Goal: Feedback & Contribution: Leave review/rating

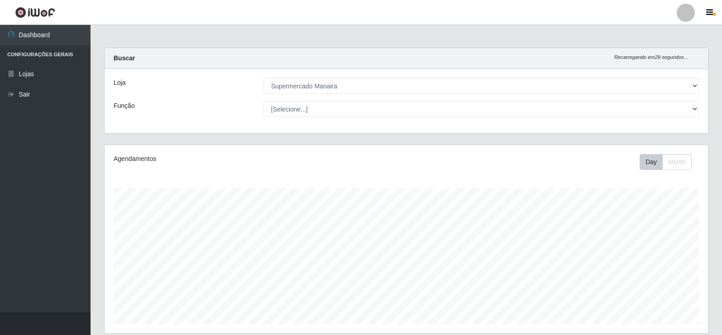
select select "443"
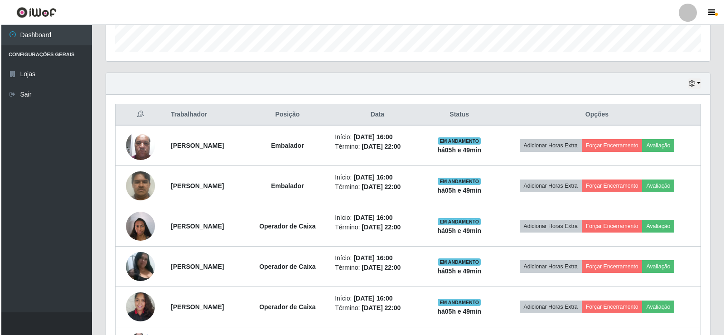
scroll to position [188, 604]
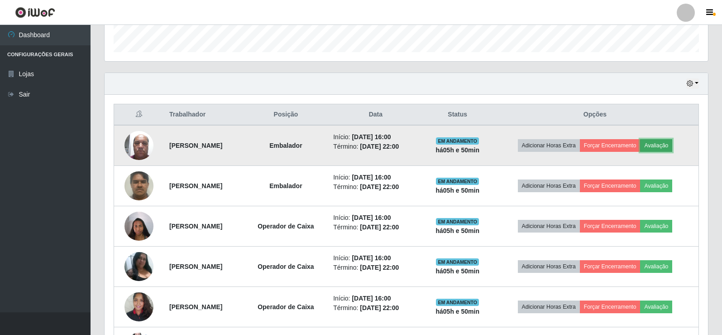
click at [668, 148] on button "Avaliação" at bounding box center [656, 145] width 32 height 13
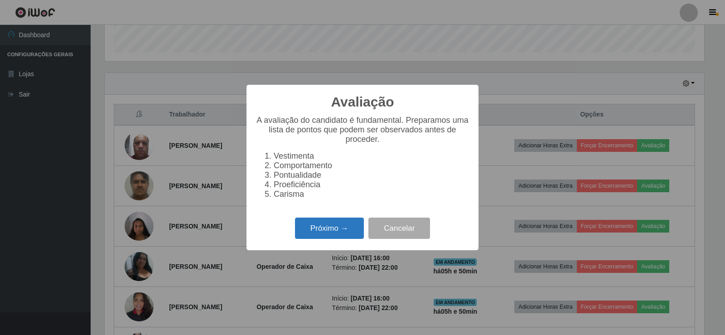
click at [317, 238] on button "Próximo →" at bounding box center [329, 227] width 69 height 21
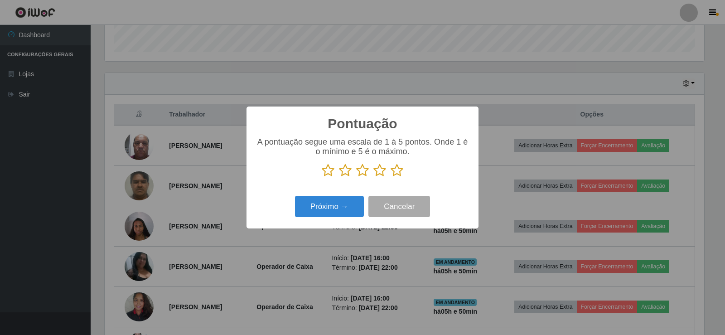
scroll to position [452706, 452295]
click at [394, 172] on icon at bounding box center [396, 170] width 13 height 14
click at [390, 177] on input "radio" at bounding box center [390, 177] width 0 height 0
click at [352, 202] on button "Próximo →" at bounding box center [329, 206] width 69 height 21
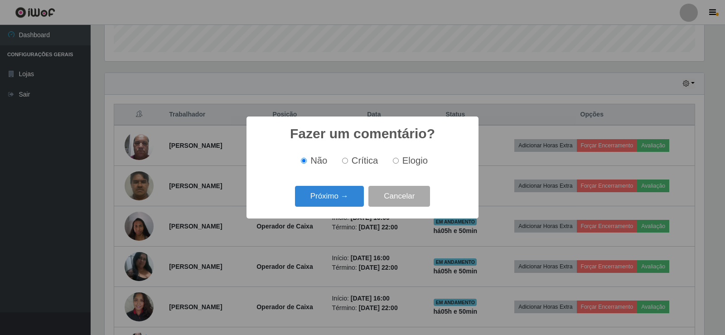
click at [396, 162] on input "Elogio" at bounding box center [396, 161] width 6 height 6
radio input "true"
click at [351, 201] on button "Próximo →" at bounding box center [329, 196] width 69 height 21
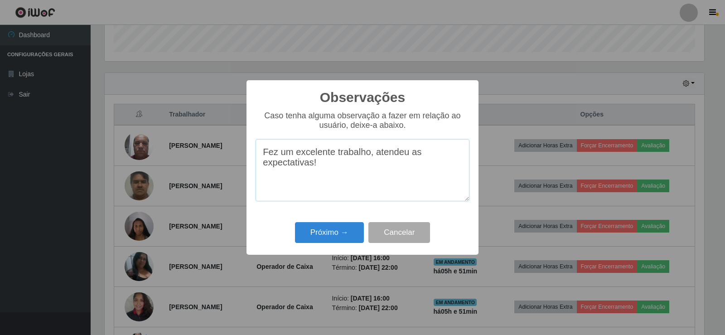
drag, startPoint x: 263, startPoint y: 150, endPoint x: 422, endPoint y: 173, distance: 160.1
click at [424, 174] on textarea "Fez um excelente trabalho, atendeu as expectativas!" at bounding box center [362, 170] width 214 height 62
click at [410, 157] on textarea "Fez um excelente trabalho, atendeu as expectativas!" at bounding box center [362, 170] width 214 height 62
click at [415, 155] on textarea "Fez um excelente trabalho, atendeu a todas as expectativas!" at bounding box center [362, 170] width 214 height 62
drag, startPoint x: 264, startPoint y: 153, endPoint x: 446, endPoint y: 172, distance: 183.5
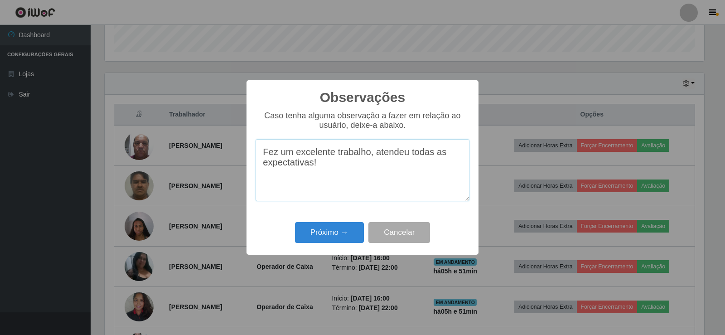
click at [446, 172] on textarea "Fez um excelente trabalho, atendeu todas as expectativas!" at bounding box center [362, 170] width 214 height 62
type textarea "Fez um excelente trabalho, atendeu todas as expectativas!"
click at [347, 232] on button "Próximo →" at bounding box center [329, 232] width 69 height 21
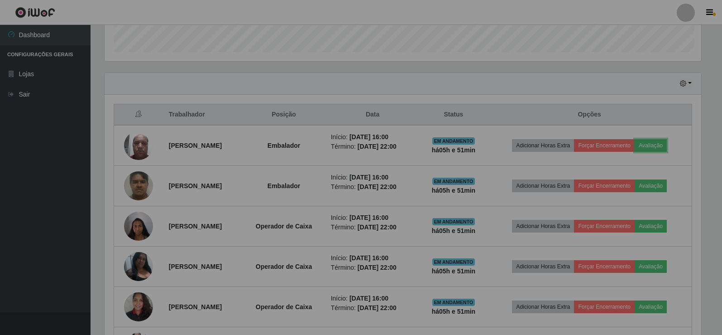
scroll to position [188, 604]
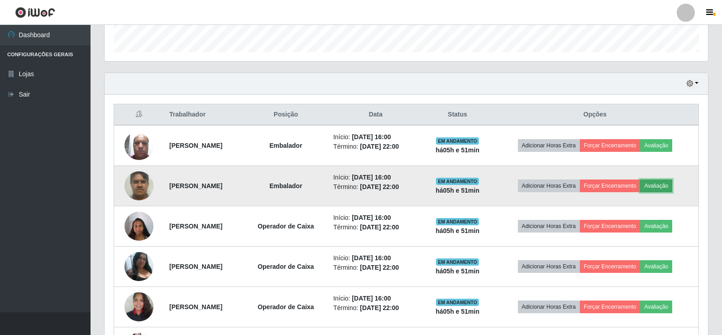
click at [666, 185] on button "Avaliação" at bounding box center [656, 185] width 32 height 13
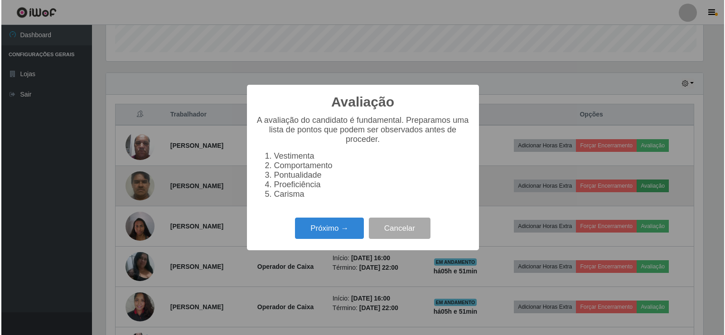
scroll to position [188, 599]
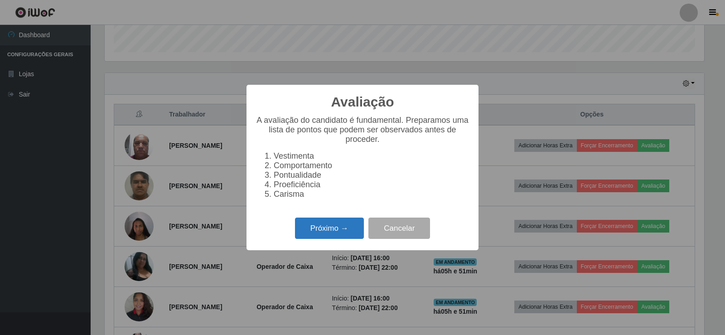
click at [300, 236] on button "Próximo →" at bounding box center [329, 227] width 69 height 21
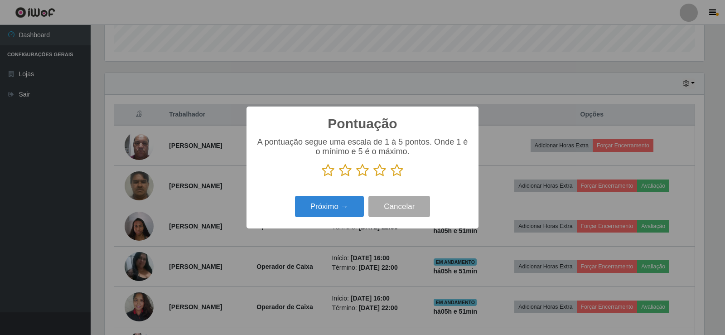
click at [394, 176] on icon at bounding box center [396, 170] width 13 height 14
click at [390, 177] on input "radio" at bounding box center [390, 177] width 0 height 0
click at [351, 205] on button "Próximo →" at bounding box center [329, 206] width 69 height 21
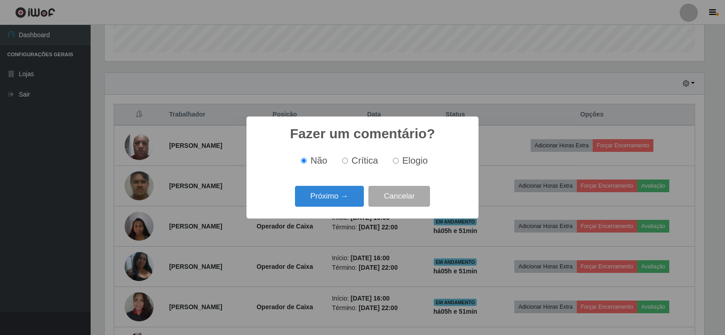
click at [394, 162] on input "Elogio" at bounding box center [396, 161] width 6 height 6
radio input "true"
click at [342, 204] on button "Próximo →" at bounding box center [329, 196] width 69 height 21
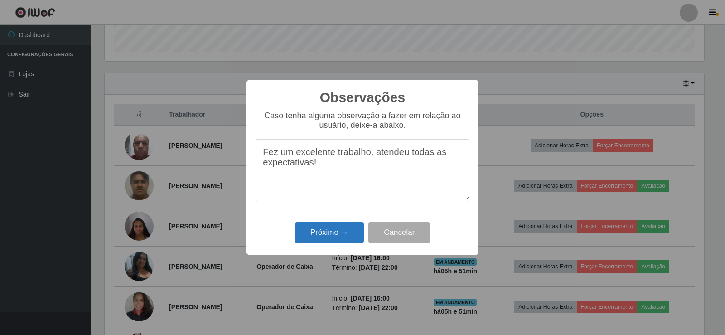
type textarea "Fez um excelente trabalho, atendeu todas as expectativas!"
click at [336, 235] on button "Próximo →" at bounding box center [329, 232] width 69 height 21
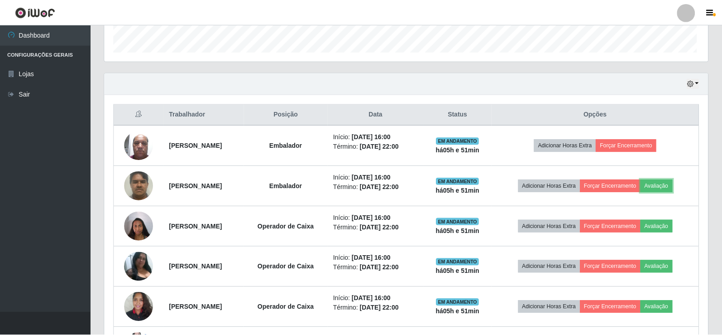
scroll to position [188, 604]
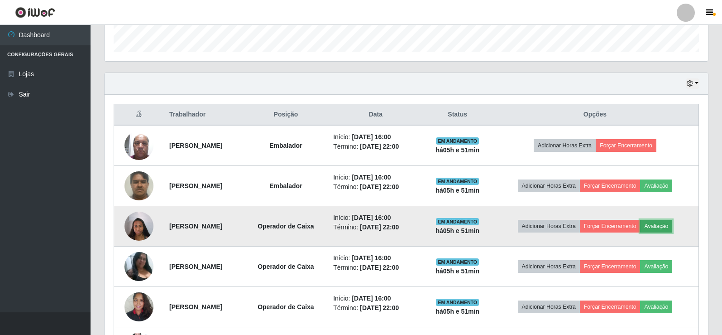
click at [666, 227] on button "Avaliação" at bounding box center [656, 226] width 32 height 13
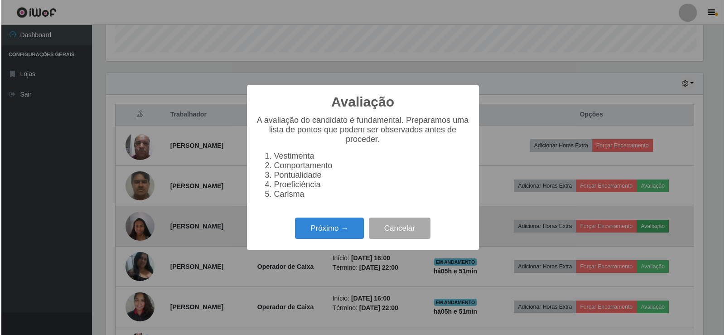
scroll to position [188, 599]
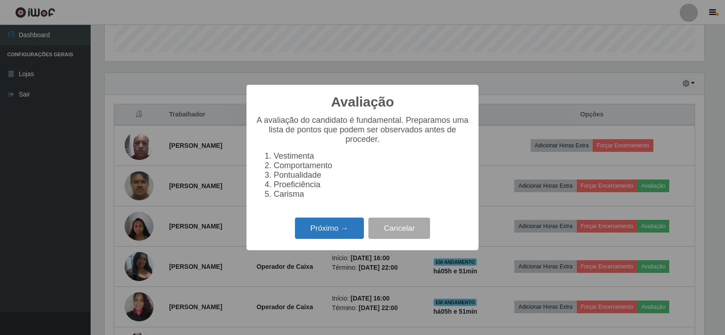
click at [355, 234] on button "Próximo →" at bounding box center [329, 227] width 69 height 21
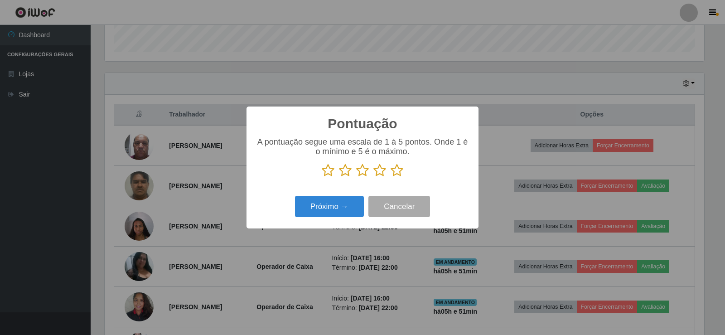
click at [395, 173] on icon at bounding box center [396, 170] width 13 height 14
click at [390, 177] on input "radio" at bounding box center [390, 177] width 0 height 0
click at [346, 203] on button "Próximo →" at bounding box center [329, 206] width 69 height 21
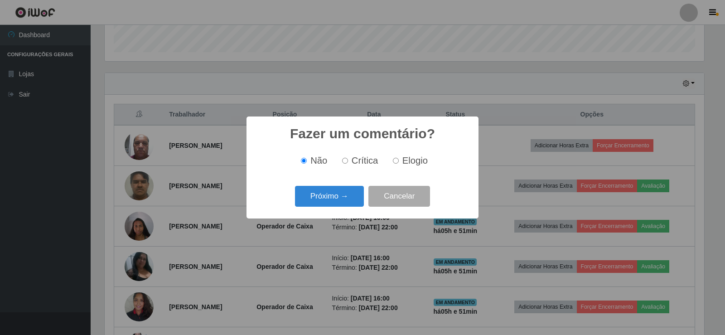
drag, startPoint x: 397, startPoint y: 163, endPoint x: 375, endPoint y: 160, distance: 21.9
click at [395, 162] on input "Elogio" at bounding box center [396, 161] width 6 height 6
radio input "true"
click at [334, 197] on button "Próximo →" at bounding box center [329, 196] width 69 height 21
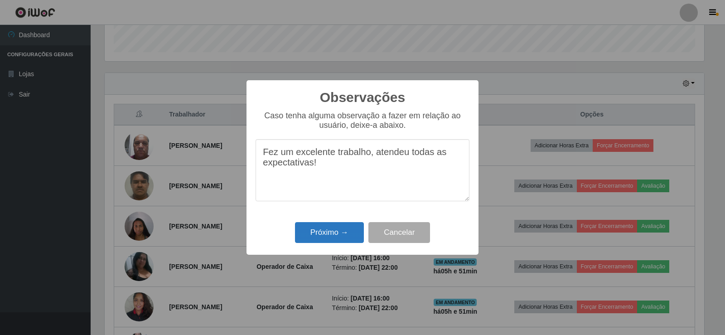
type textarea "Fez um excelente trabalho, atendeu todas as expectativas!"
click at [340, 236] on button "Próximo →" at bounding box center [329, 232] width 69 height 21
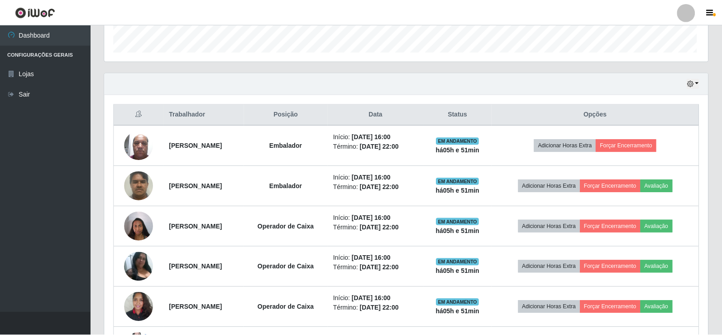
scroll to position [188, 604]
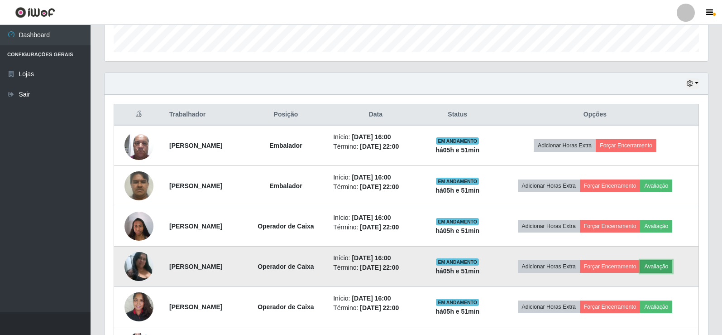
click at [662, 264] on button "Avaliação" at bounding box center [656, 266] width 32 height 13
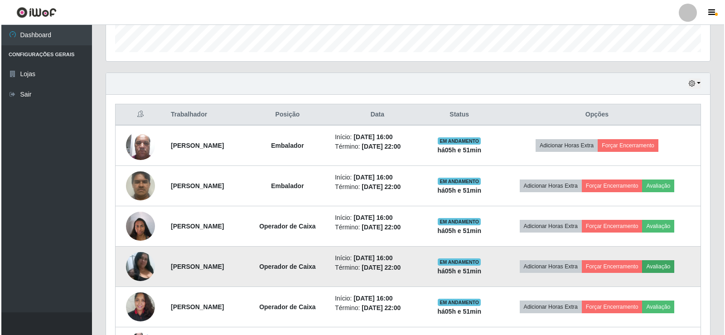
scroll to position [188, 599]
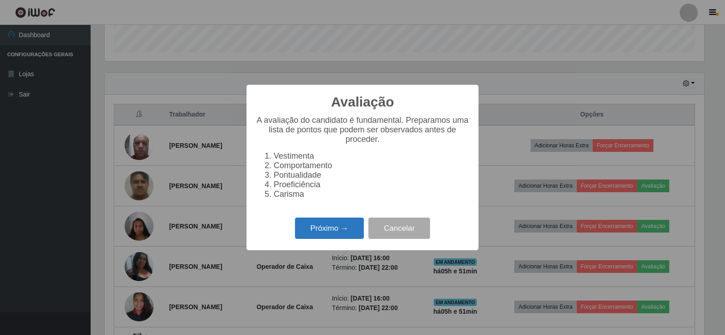
click at [328, 235] on button "Próximo →" at bounding box center [329, 227] width 69 height 21
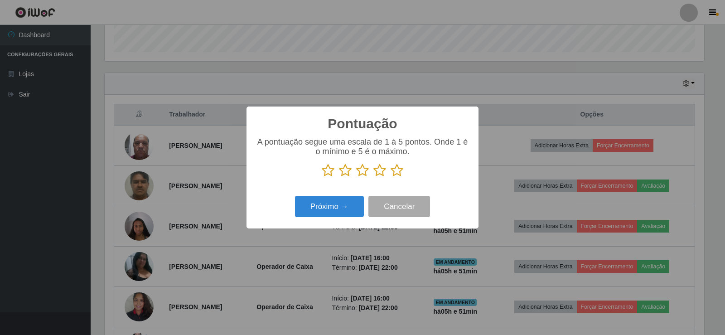
click at [400, 173] on icon at bounding box center [396, 170] width 13 height 14
click at [390, 177] on input "radio" at bounding box center [390, 177] width 0 height 0
click at [337, 210] on button "Próximo →" at bounding box center [329, 206] width 69 height 21
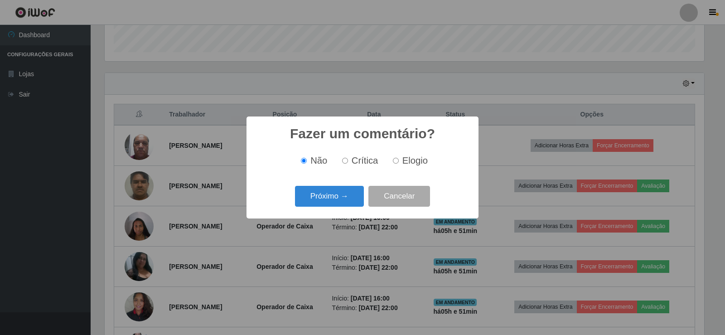
click at [398, 161] on label "Elogio" at bounding box center [408, 160] width 38 height 10
click at [398, 161] on input "Elogio" at bounding box center [396, 161] width 6 height 6
radio input "true"
click at [337, 202] on button "Próximo →" at bounding box center [329, 196] width 69 height 21
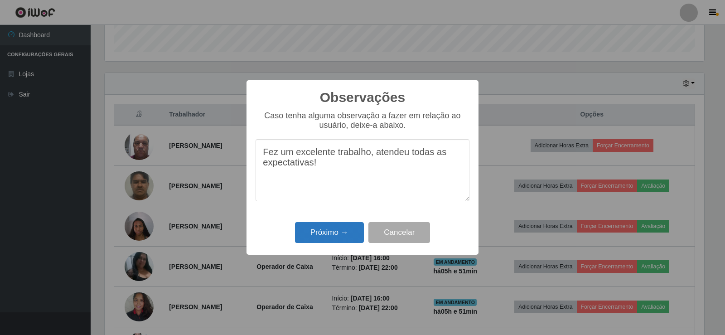
type textarea "Fez um excelente trabalho, atendeu todas as expectativas!"
click at [343, 238] on button "Próximo →" at bounding box center [329, 232] width 69 height 21
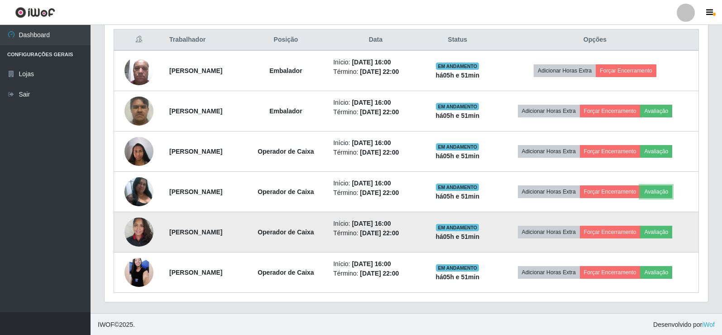
scroll to position [347, 0]
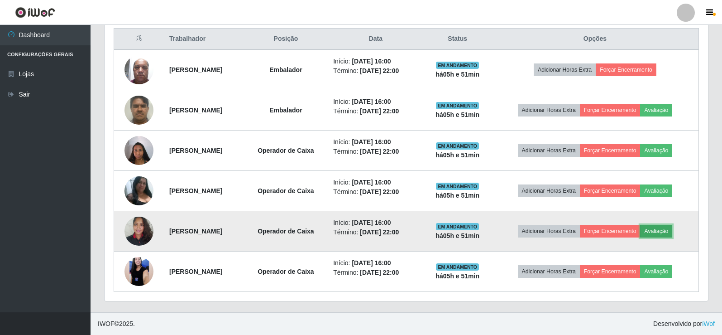
click at [672, 230] on button "Avaliação" at bounding box center [656, 231] width 32 height 13
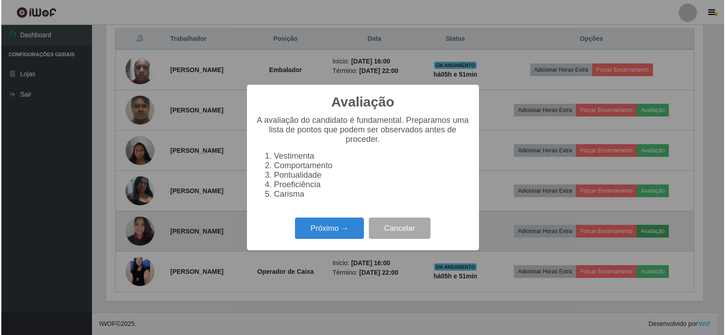
scroll to position [188, 599]
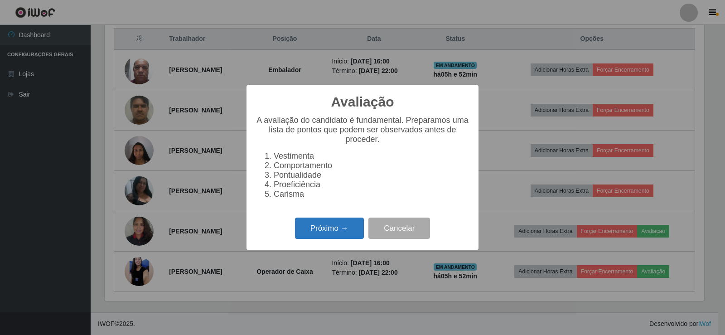
click at [324, 232] on button "Próximo →" at bounding box center [329, 227] width 69 height 21
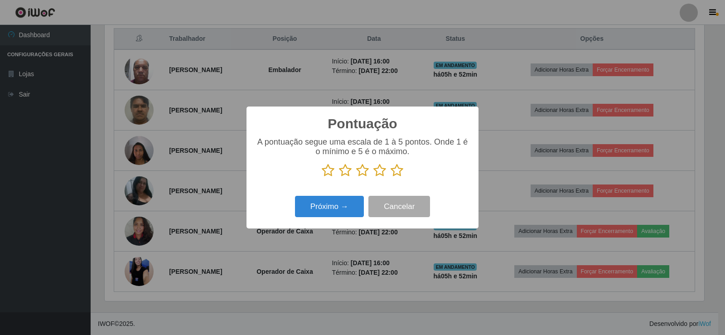
scroll to position [452706, 452295]
click at [400, 171] on icon at bounding box center [396, 170] width 13 height 14
click at [390, 177] on input "radio" at bounding box center [390, 177] width 0 height 0
click at [344, 206] on button "Próximo →" at bounding box center [329, 206] width 69 height 21
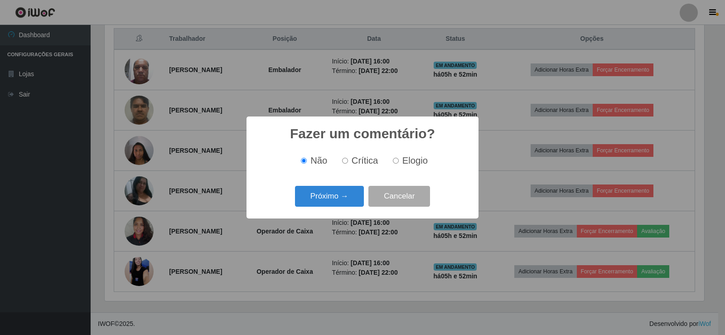
click at [396, 160] on input "Elogio" at bounding box center [396, 161] width 6 height 6
radio input "true"
click at [328, 199] on button "Próximo →" at bounding box center [329, 196] width 69 height 21
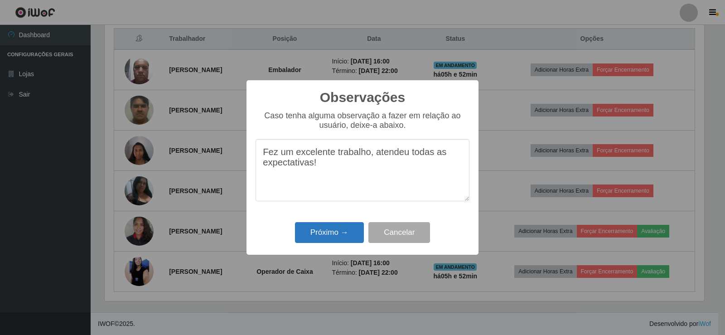
type textarea "Fez um excelente trabalho, atendeu todas as expectativas!"
click at [331, 230] on button "Próximo →" at bounding box center [329, 232] width 69 height 21
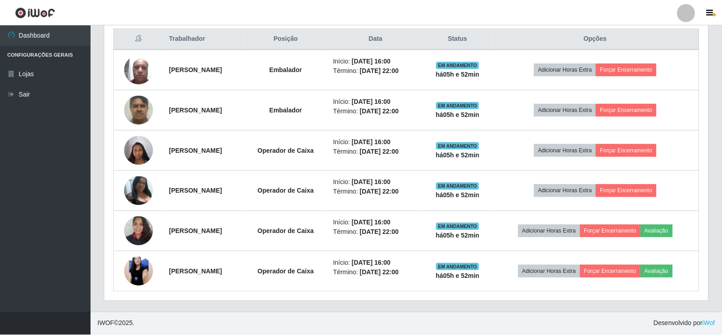
scroll to position [0, 0]
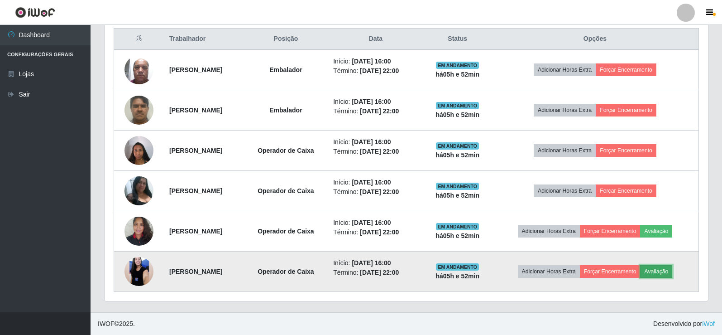
click at [669, 267] on button "Avaliação" at bounding box center [656, 271] width 32 height 13
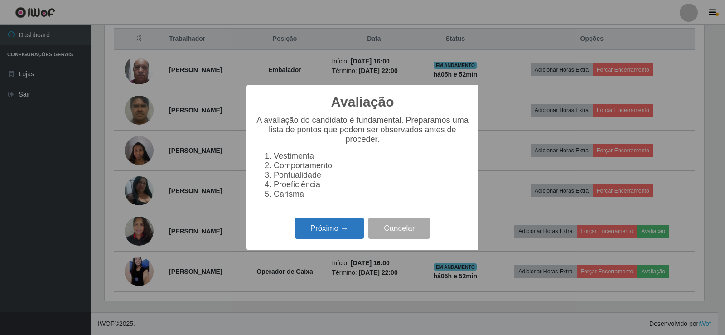
click at [337, 239] on button "Próximo →" at bounding box center [329, 227] width 69 height 21
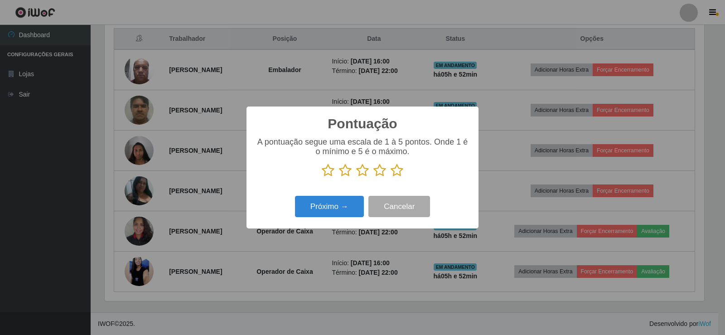
click at [395, 171] on icon at bounding box center [396, 170] width 13 height 14
click at [390, 177] on input "radio" at bounding box center [390, 177] width 0 height 0
click at [324, 211] on button "Próximo →" at bounding box center [329, 206] width 69 height 21
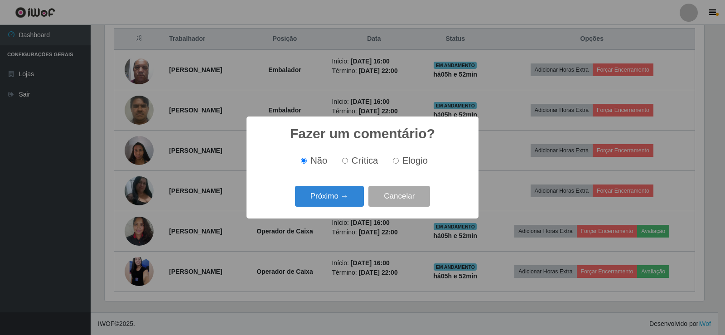
click at [396, 161] on input "Elogio" at bounding box center [396, 161] width 6 height 6
radio input "true"
click at [356, 196] on button "Próximo →" at bounding box center [329, 196] width 69 height 21
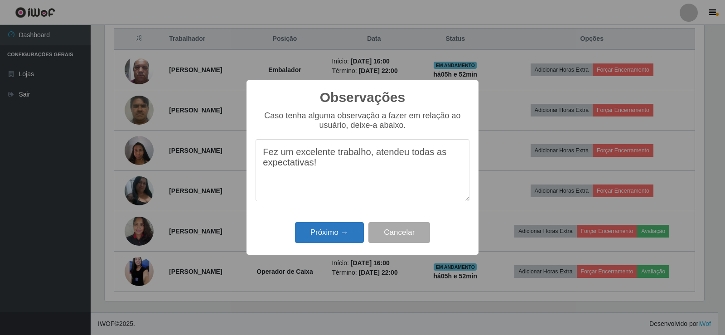
type textarea "Fez um excelente trabalho, atendeu todas as expectativas!"
click at [343, 234] on button "Próximo →" at bounding box center [329, 232] width 69 height 21
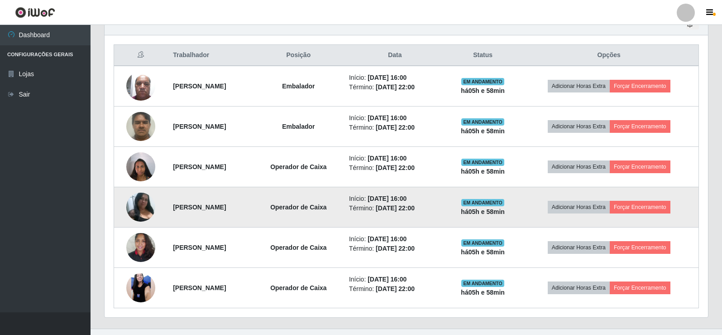
scroll to position [347, 0]
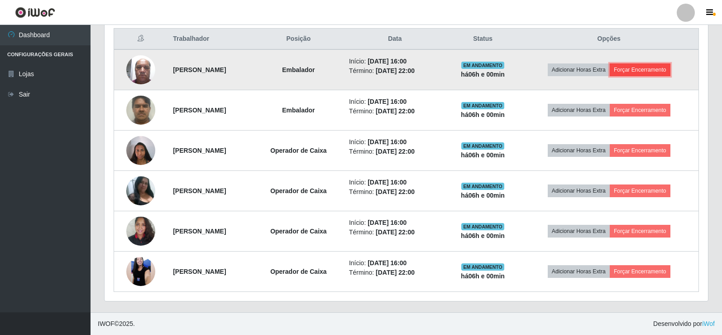
click at [664, 73] on button "Forçar Encerramento" at bounding box center [640, 69] width 61 height 13
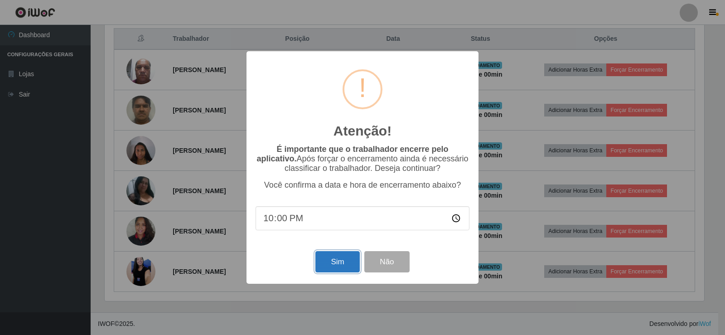
click at [328, 271] on button "Sim" at bounding box center [337, 261] width 44 height 21
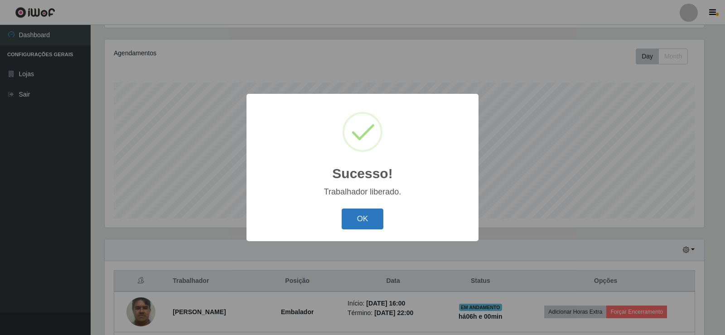
click at [361, 222] on button "OK" at bounding box center [362, 218] width 42 height 21
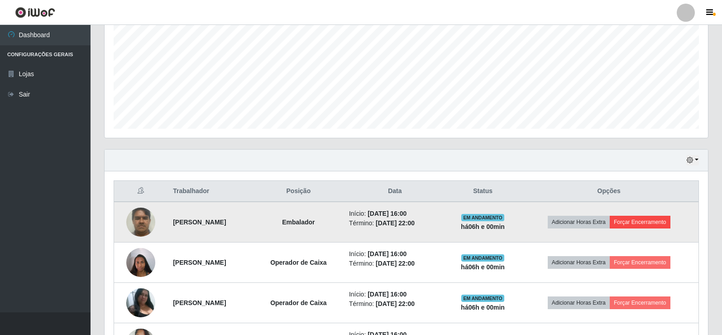
scroll to position [196, 0]
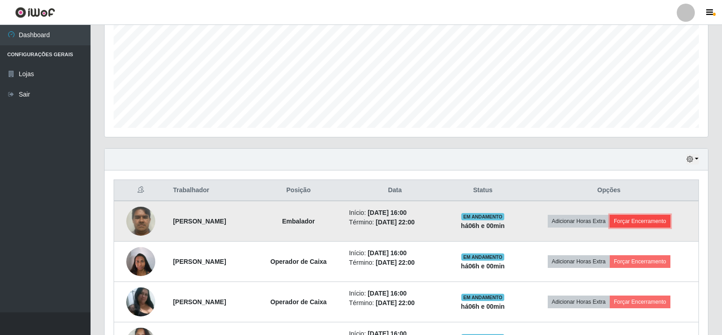
click at [657, 220] on button "Forçar Encerramento" at bounding box center [640, 221] width 61 height 13
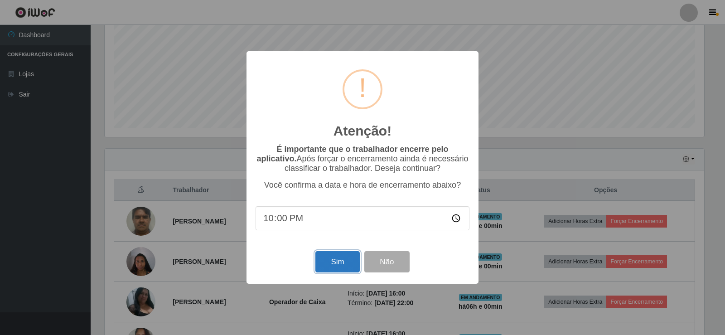
click at [349, 262] on button "Sim" at bounding box center [337, 261] width 44 height 21
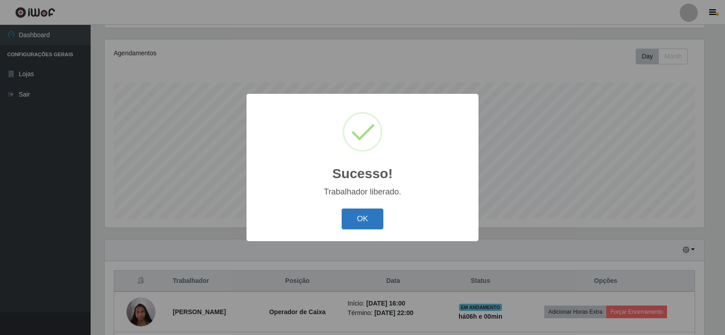
click at [365, 223] on button "OK" at bounding box center [362, 218] width 42 height 21
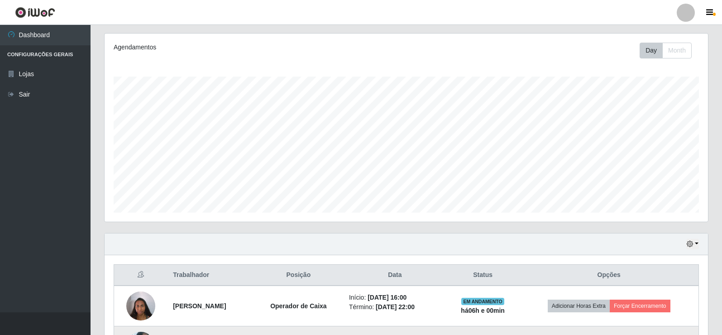
scroll to position [196, 0]
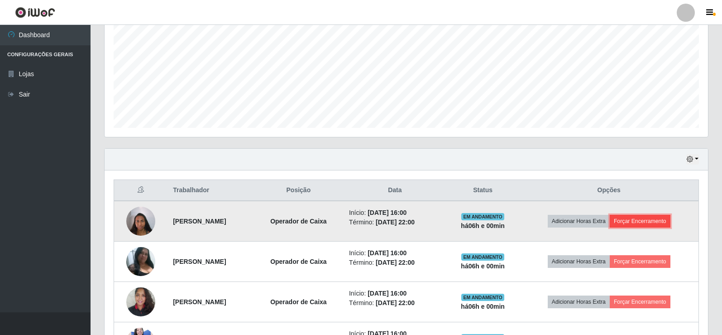
click at [653, 222] on button "Forçar Encerramento" at bounding box center [640, 221] width 61 height 13
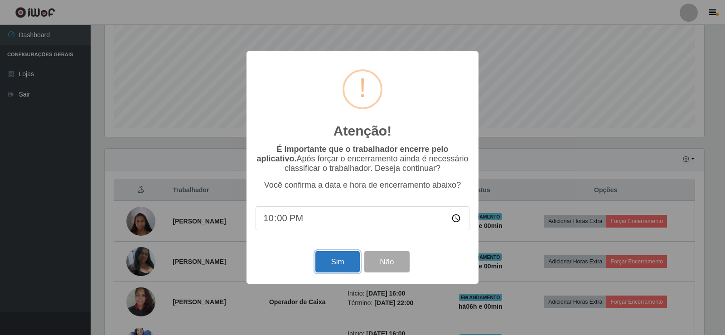
click at [349, 263] on button "Sim" at bounding box center [337, 261] width 44 height 21
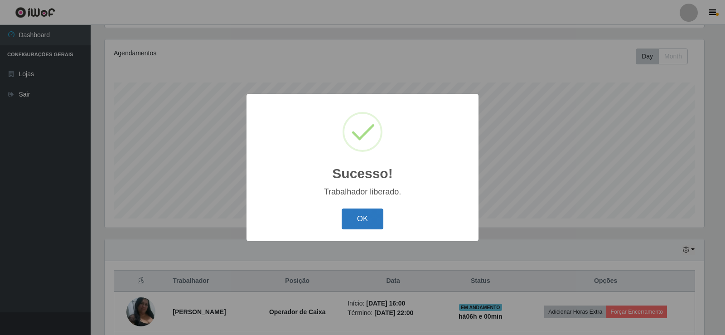
click at [368, 219] on button "OK" at bounding box center [362, 218] width 42 height 21
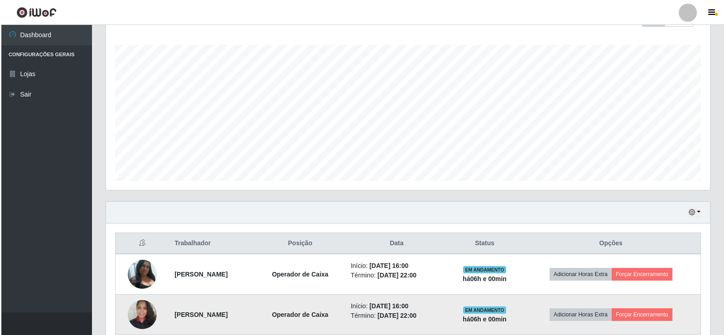
scroll to position [196, 0]
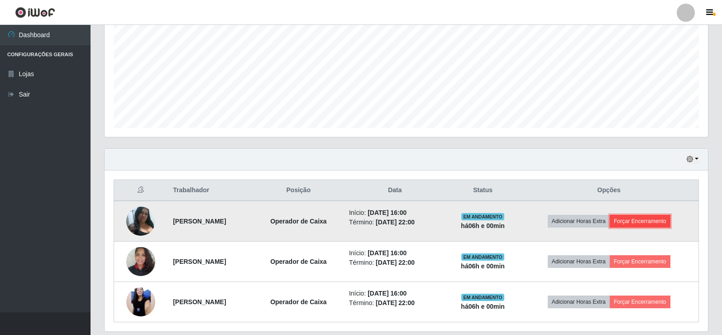
click at [642, 224] on button "Forçar Encerramento" at bounding box center [640, 221] width 61 height 13
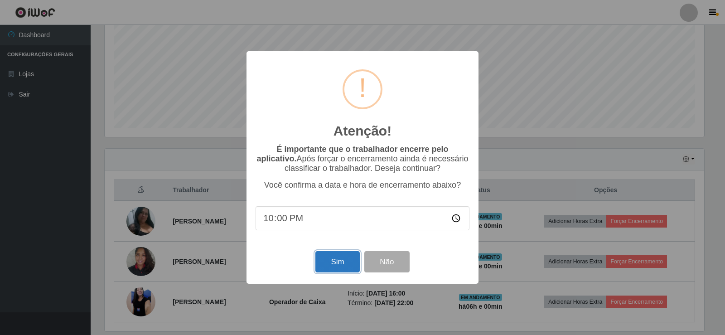
click at [334, 264] on button "Sim" at bounding box center [337, 261] width 44 height 21
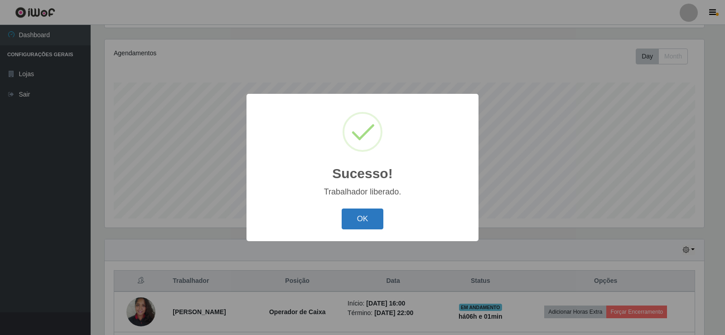
click at [365, 223] on button "OK" at bounding box center [362, 218] width 42 height 21
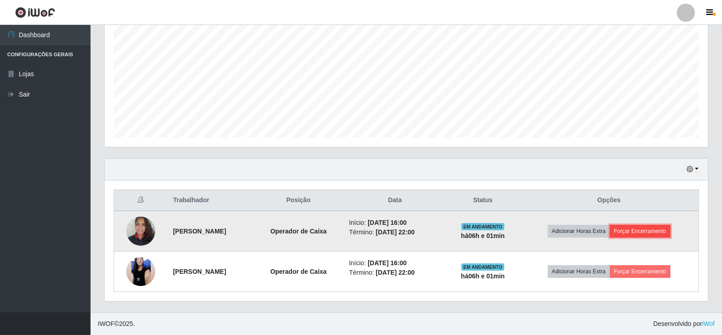
click at [644, 233] on button "Forçar Encerramento" at bounding box center [640, 231] width 61 height 13
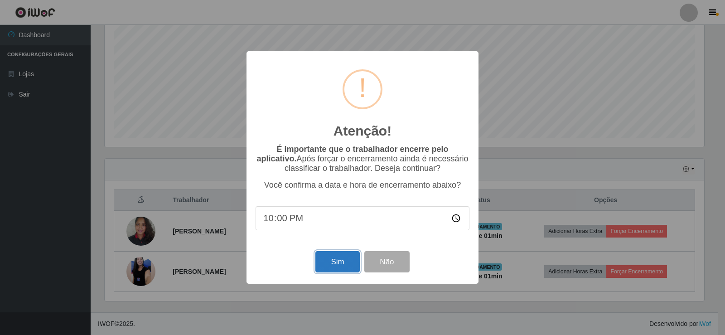
click at [334, 264] on button "Sim" at bounding box center [337, 261] width 44 height 21
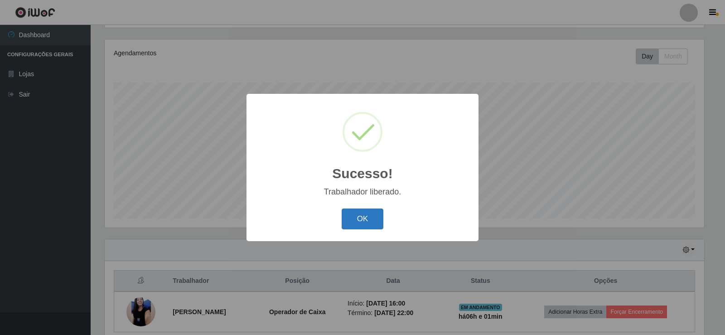
drag, startPoint x: 373, startPoint y: 220, endPoint x: 593, endPoint y: 228, distance: 219.8
click at [374, 220] on button "OK" at bounding box center [362, 218] width 42 height 21
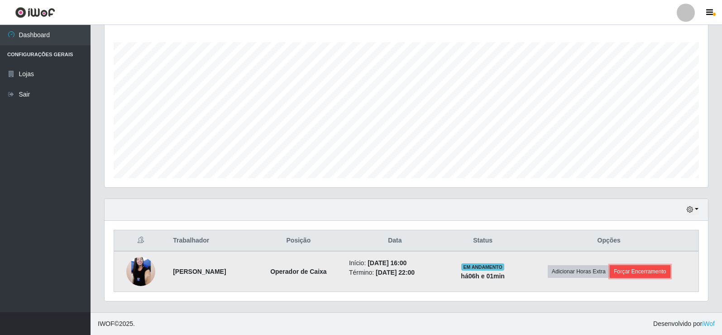
click at [663, 269] on button "Forçar Encerramento" at bounding box center [640, 271] width 61 height 13
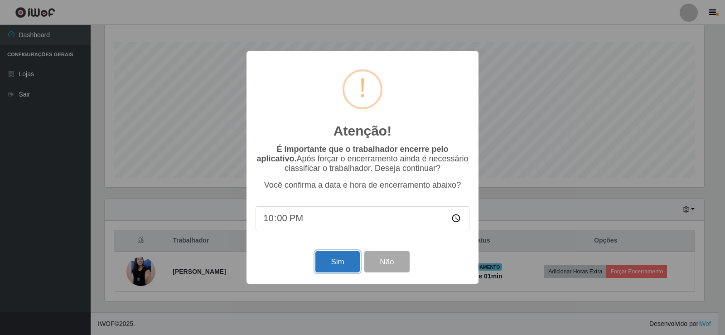
click at [339, 269] on button "Sim" at bounding box center [337, 261] width 44 height 21
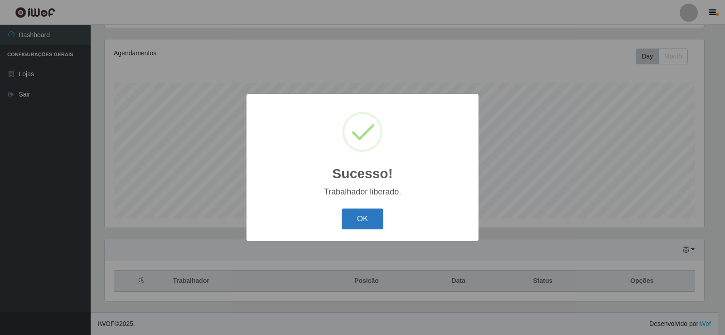
click at [365, 226] on button "OK" at bounding box center [362, 218] width 42 height 21
